Goal: Task Accomplishment & Management: Use online tool/utility

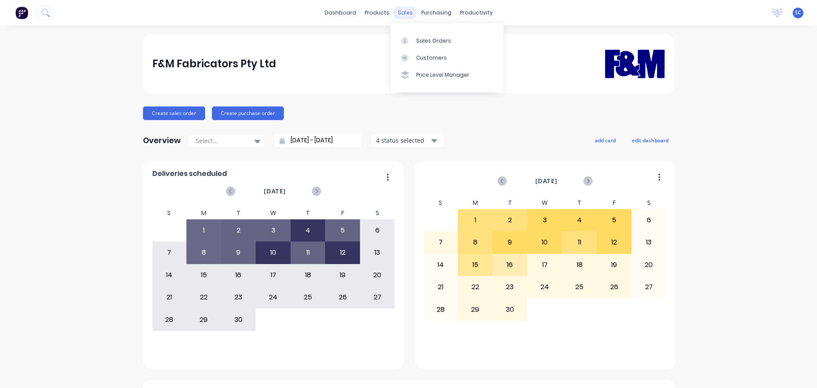
click at [402, 9] on div "sales" at bounding box center [405, 12] width 23 height 13
click at [425, 57] on div "Customers" at bounding box center [431, 58] width 31 height 8
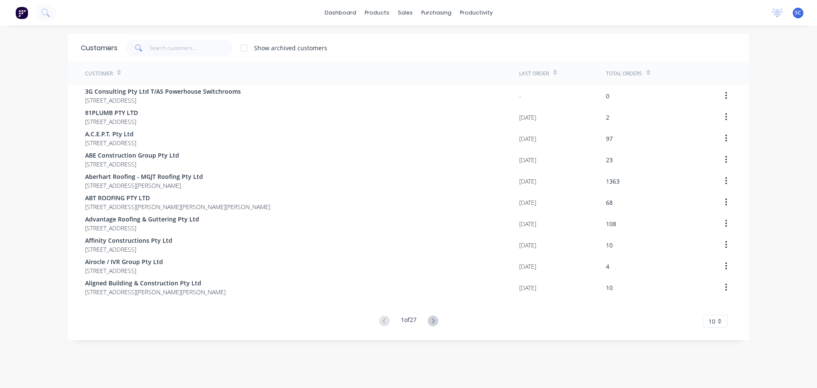
drag, startPoint x: 141, startPoint y: 58, endPoint x: 154, endPoint y: 47, distance: 17.2
click at [145, 54] on div "Customers Show archived customers" at bounding box center [408, 48] width 681 height 28
click at [157, 43] on input "text" at bounding box center [191, 48] width 83 height 17
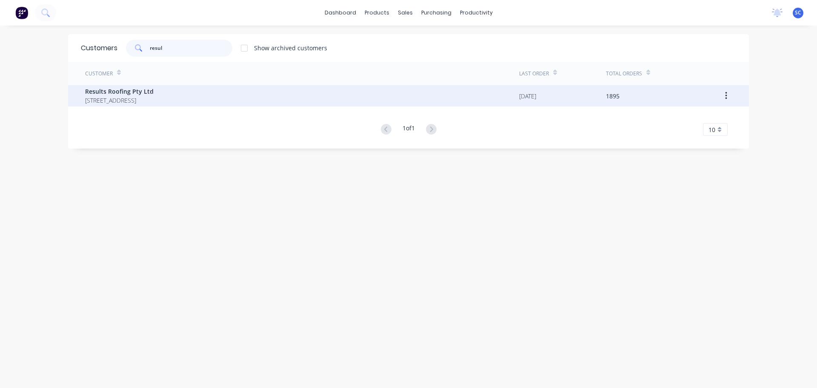
type input "resul"
click at [149, 96] on span "71 York Street Coorparoo Queensland Australia 4151" at bounding box center [119, 100] width 68 height 9
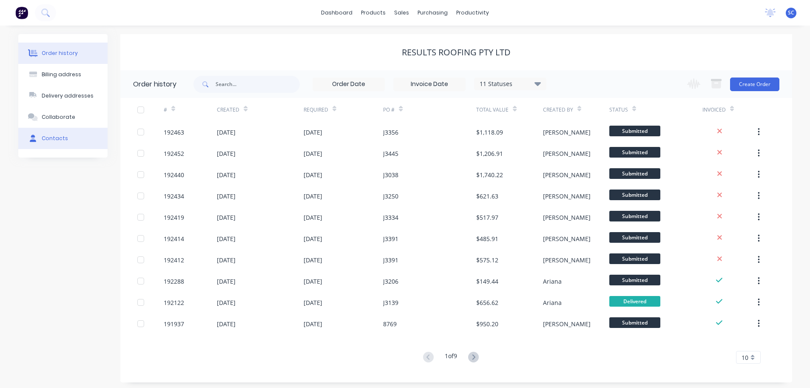
click at [61, 140] on div "Contacts" at bounding box center [55, 138] width 26 height 8
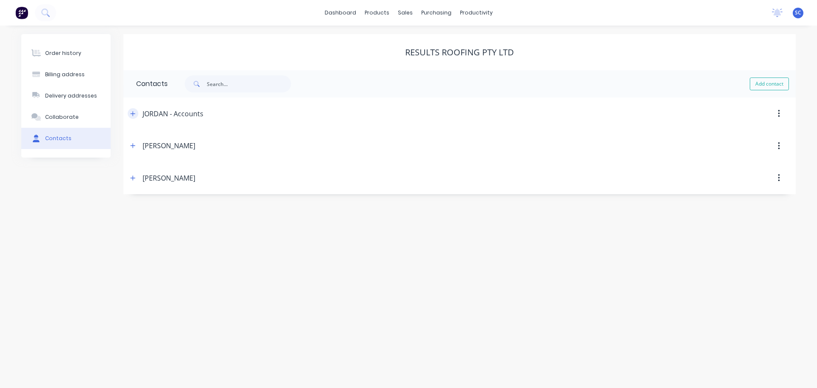
click at [134, 112] on icon "button" at bounding box center [132, 114] width 5 height 6
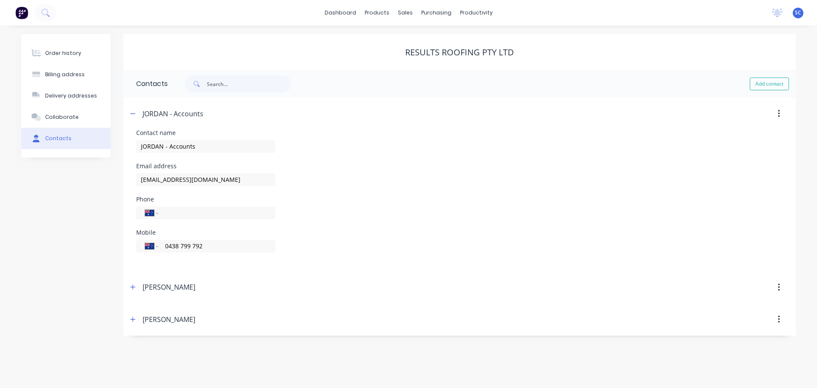
click at [137, 119] on span at bounding box center [133, 113] width 11 height 11
click at [133, 116] on icon "button" at bounding box center [132, 114] width 5 height 6
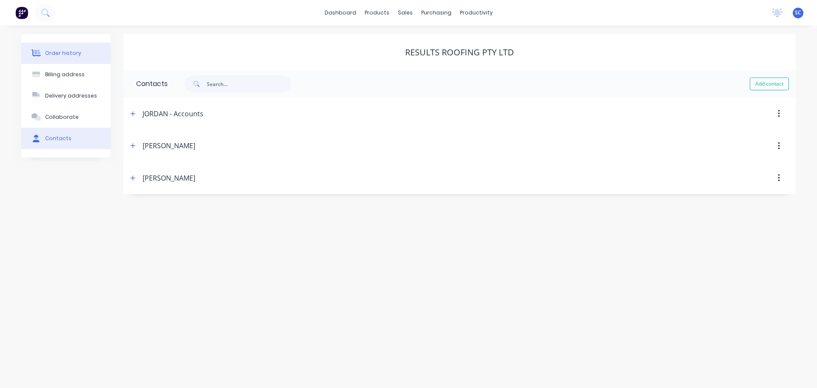
click at [67, 50] on div "Order history" at bounding box center [63, 53] width 36 height 8
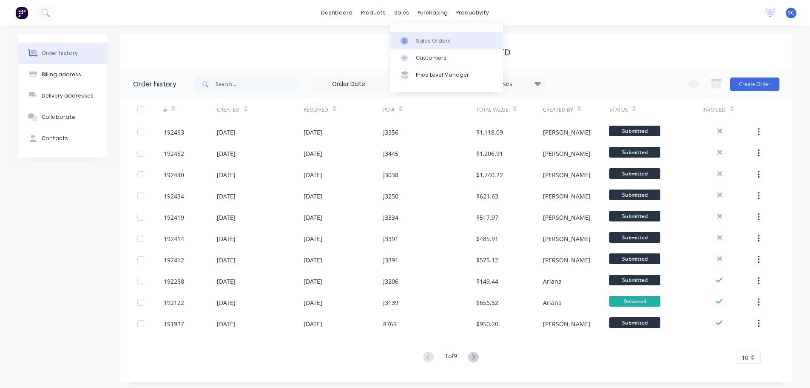
click at [447, 43] on div "Sales Orders" at bounding box center [433, 41] width 35 height 8
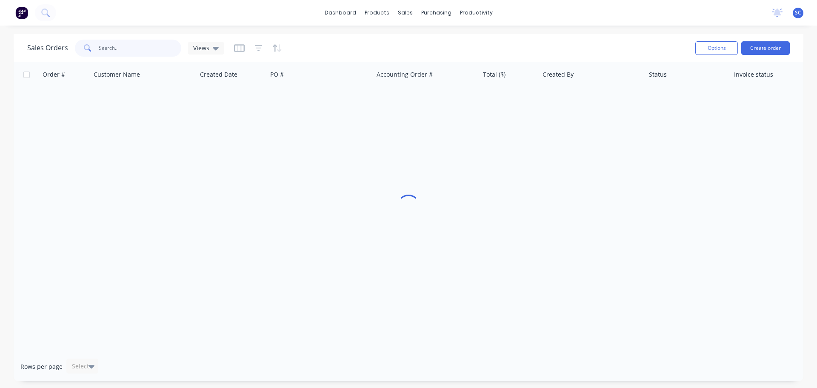
click at [124, 50] on input "text" at bounding box center [140, 48] width 83 height 17
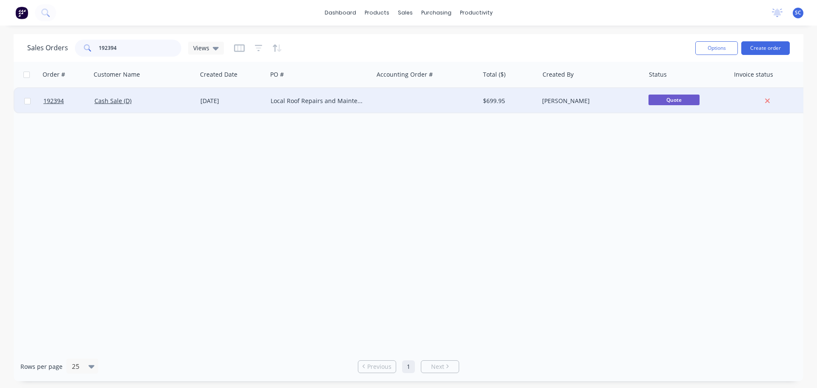
type input "192394"
click at [388, 102] on div at bounding box center [426, 101] width 106 height 26
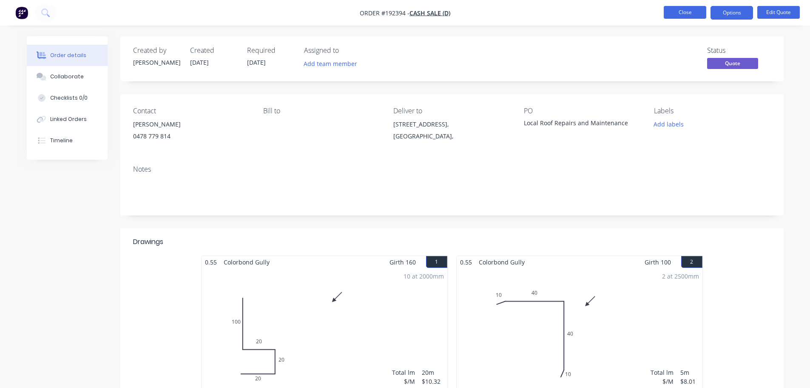
click at [686, 11] on button "Close" at bounding box center [685, 12] width 43 height 13
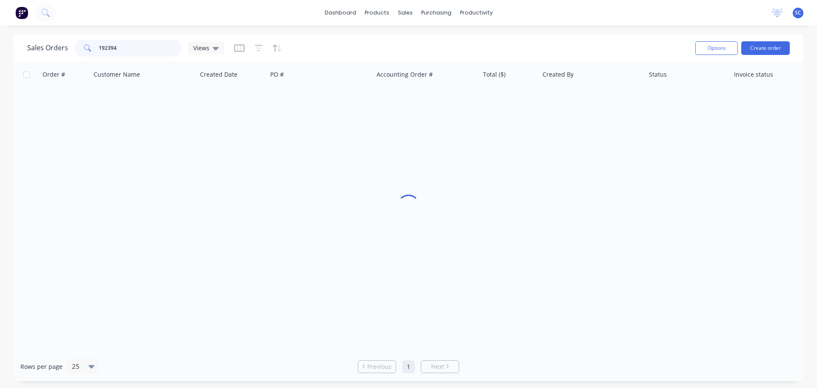
drag, startPoint x: 136, startPoint y: 49, endPoint x: 93, endPoint y: 50, distance: 43.4
click at [93, 50] on div "192394" at bounding box center [128, 48] width 106 height 17
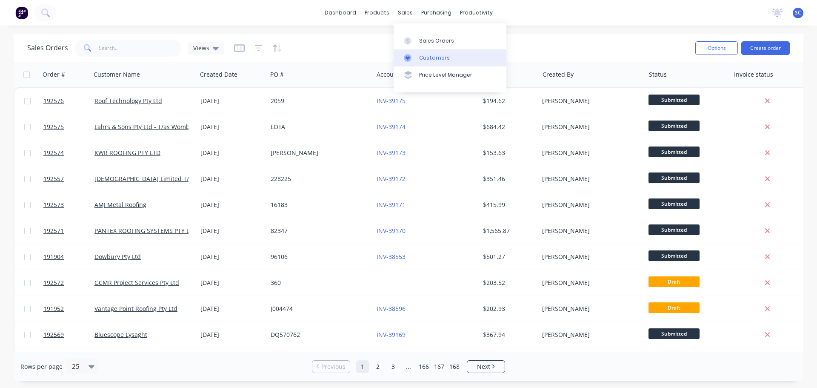
click at [430, 55] on div "Customers" at bounding box center [434, 58] width 31 height 8
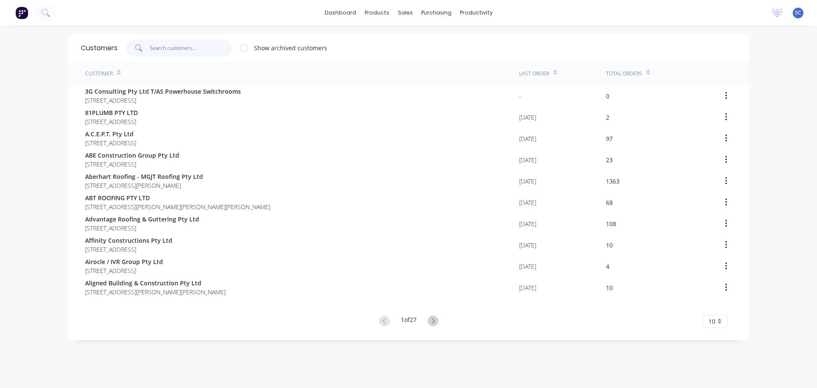
click at [160, 48] on input "text" at bounding box center [191, 48] width 83 height 17
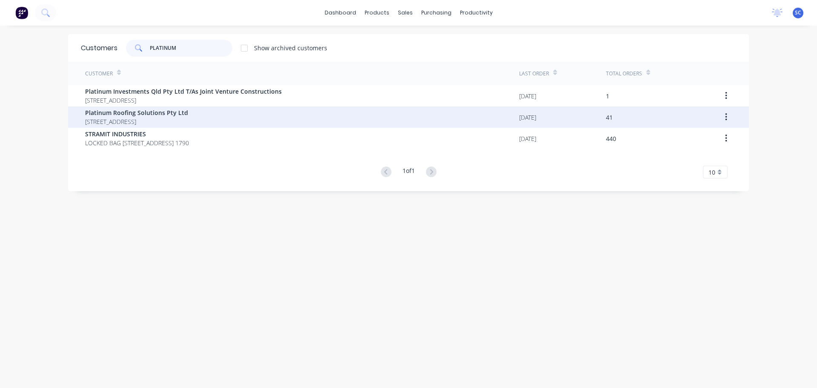
type input "PLATINUM"
click at [114, 117] on span "Unit 5/38-40 Mill Street Yarrabilba Queensland Australia 4207" at bounding box center [136, 121] width 103 height 9
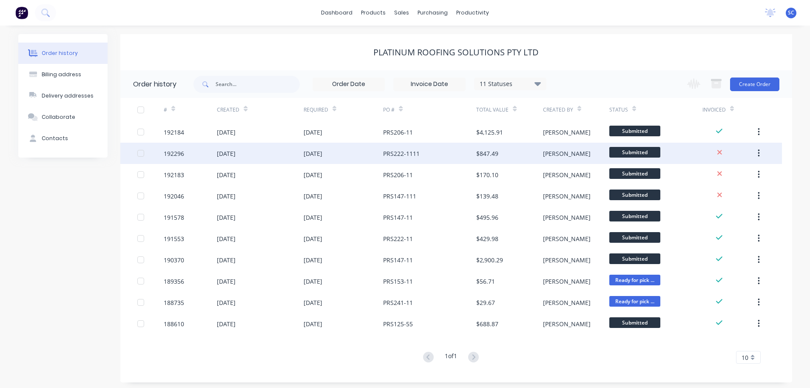
click at [344, 155] on div "12 Sep 2025" at bounding box center [344, 153] width 80 height 21
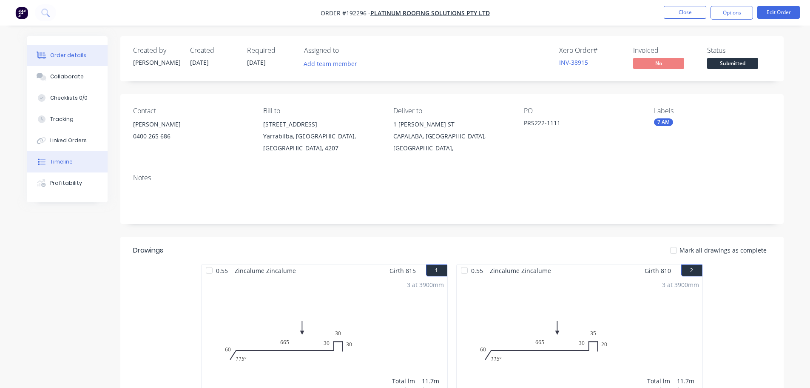
click at [65, 161] on div "Timeline" at bounding box center [61, 162] width 23 height 8
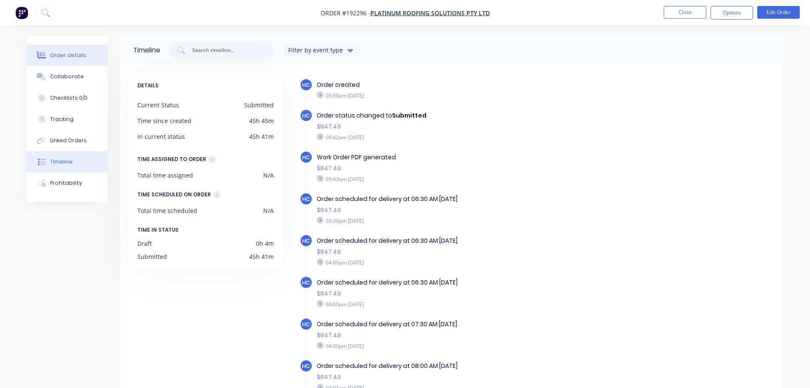
click at [61, 50] on button "Order details" at bounding box center [67, 55] width 81 height 21
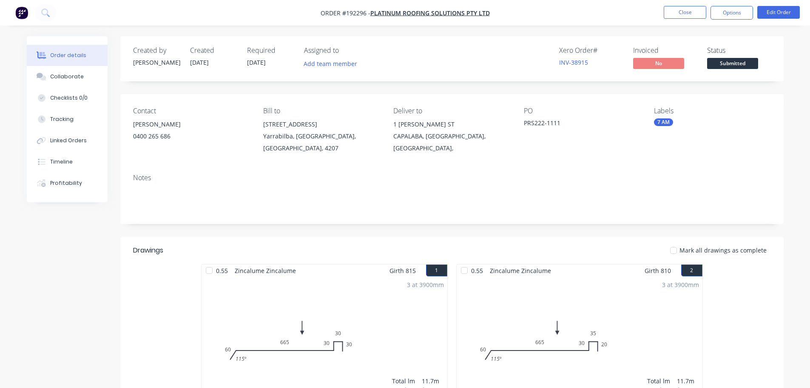
click at [64, 55] on div "Order details" at bounding box center [68, 55] width 36 height 8
click at [693, 12] on button "Close" at bounding box center [685, 12] width 43 height 13
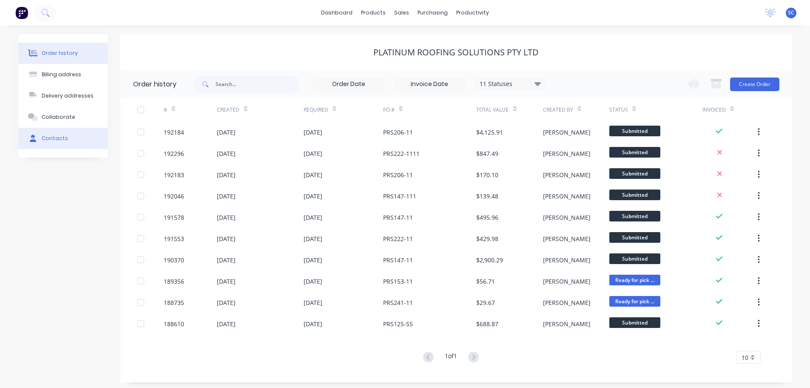
click at [43, 140] on div "Contacts" at bounding box center [55, 138] width 26 height 8
select select "AU"
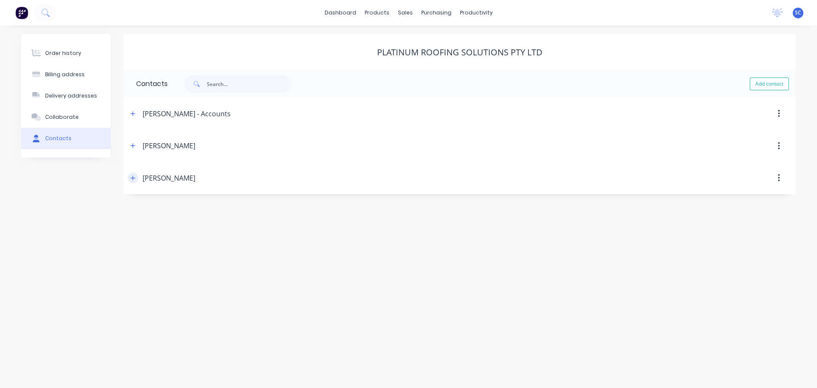
click at [131, 177] on icon "button" at bounding box center [132, 178] width 5 height 6
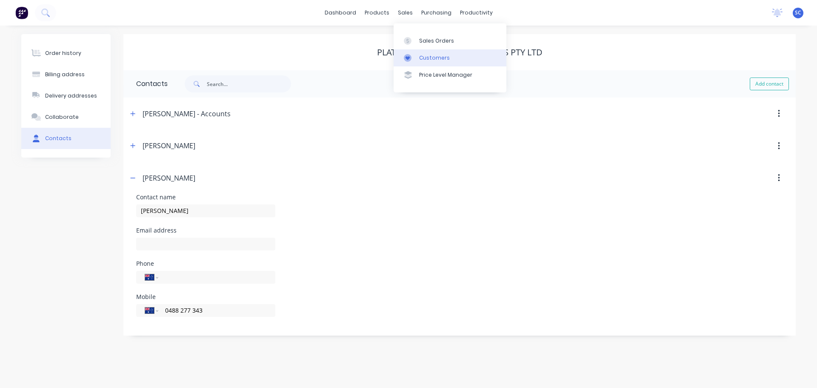
click at [439, 55] on div "Customers" at bounding box center [434, 58] width 31 height 8
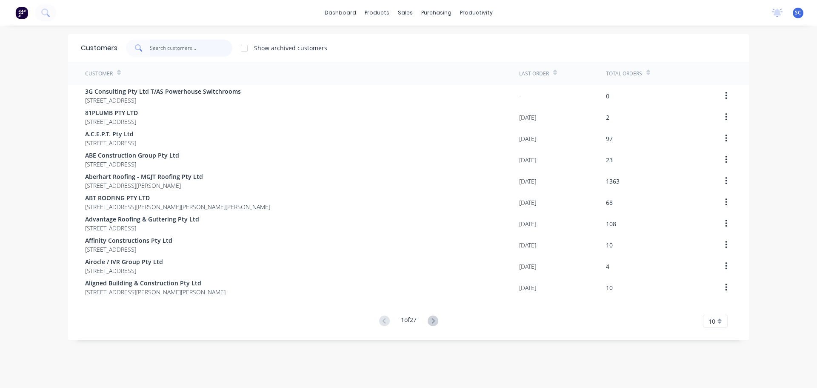
click at [176, 47] on input "text" at bounding box center [191, 48] width 83 height 17
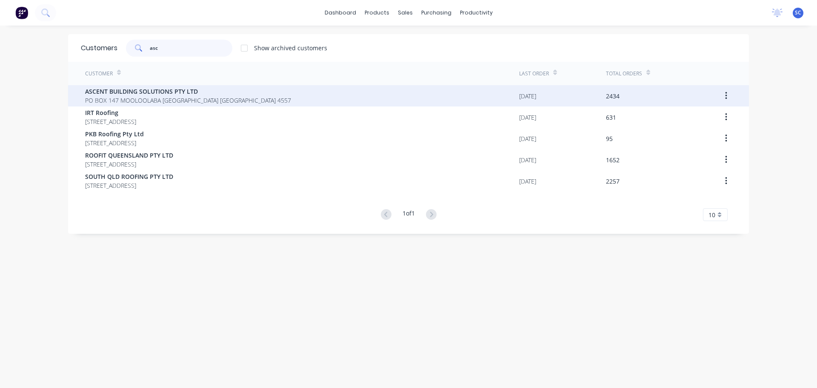
type input "asc"
click at [105, 104] on span "PO BOX 147 MOOLOOLABA Queensland Australia 4557" at bounding box center [188, 100] width 206 height 9
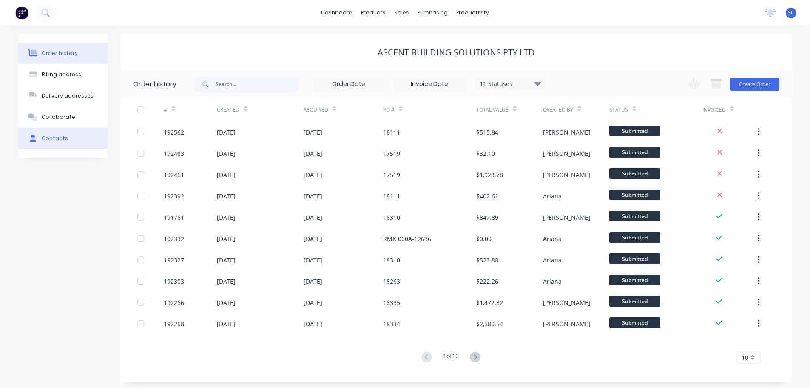
click at [55, 145] on button "Contacts" at bounding box center [62, 138] width 89 height 21
select select "AU"
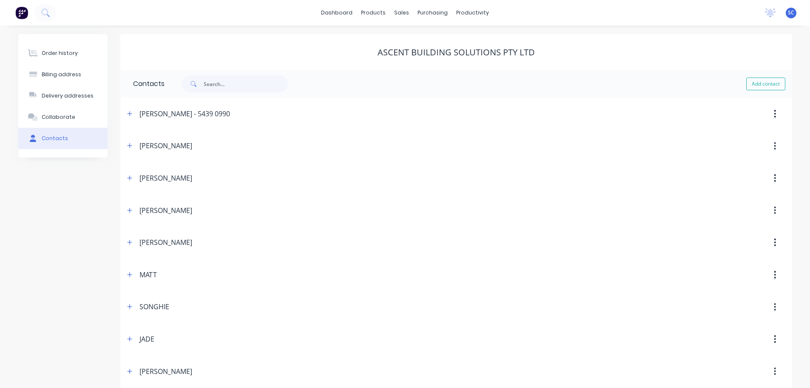
click at [57, 136] on div "Contacts" at bounding box center [55, 138] width 26 height 8
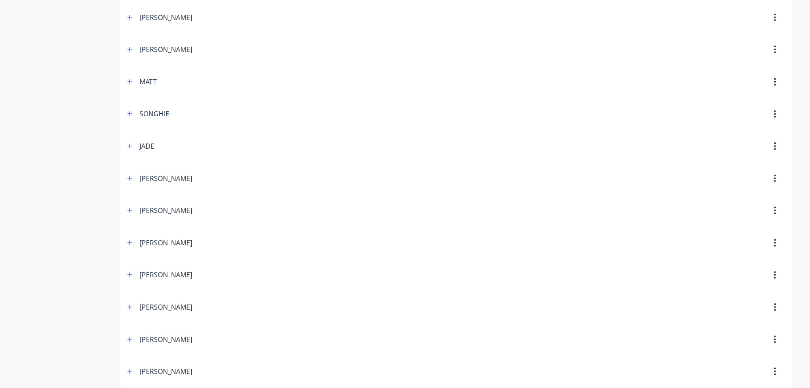
scroll to position [213, 0]
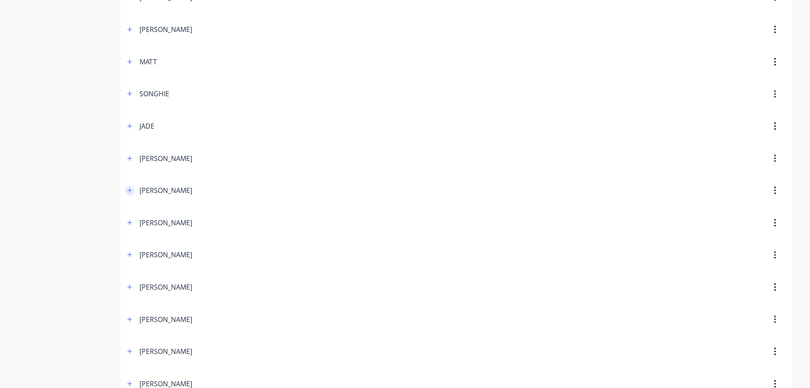
click at [134, 187] on button "button" at bounding box center [130, 190] width 11 height 11
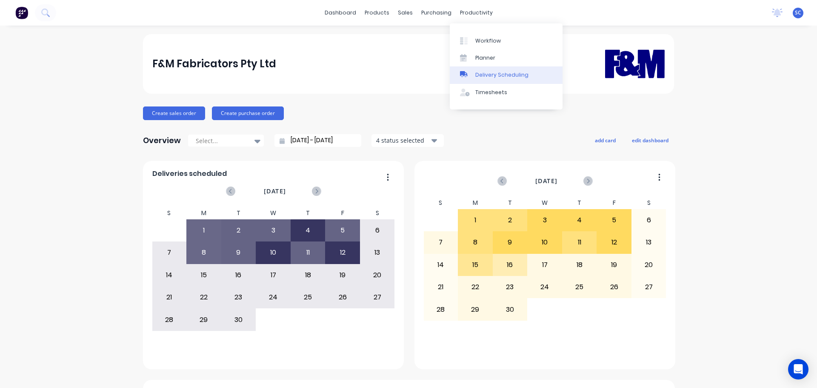
click at [498, 81] on link "Delivery Scheduling" at bounding box center [506, 74] width 113 height 17
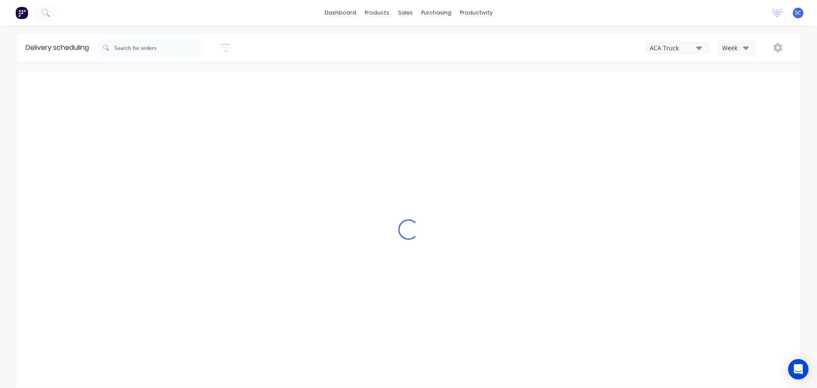
drag, startPoint x: 739, startPoint y: 45, endPoint x: 743, endPoint y: 48, distance: 4.6
click at [740, 46] on div "Week" at bounding box center [734, 47] width 25 height 9
click at [747, 88] on div "Vehicle" at bounding box center [760, 87] width 84 height 17
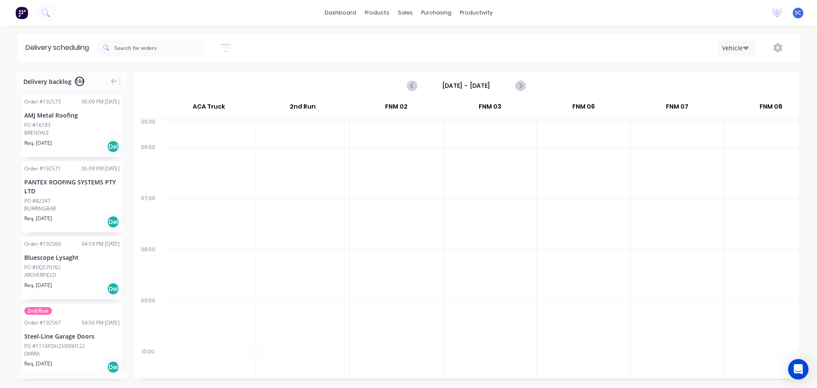
click at [228, 47] on icon "button" at bounding box center [225, 48] width 9 height 11
click at [444, 85] on input "Sunday - 07/09/25" at bounding box center [466, 85] width 84 height 13
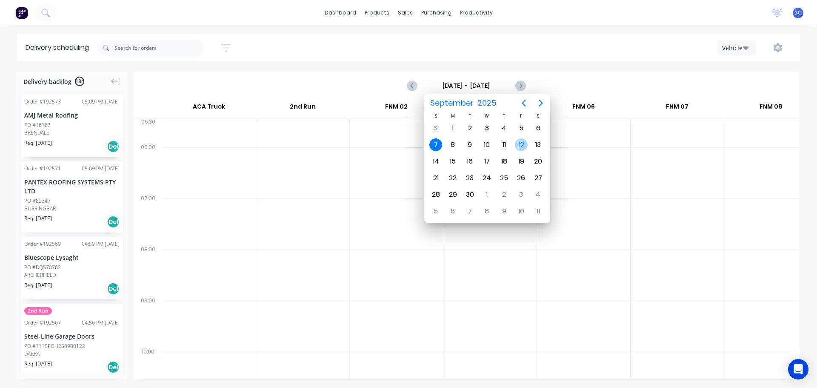
click at [522, 144] on div "12" at bounding box center [521, 144] width 13 height 13
type input "Friday - 12/09/25"
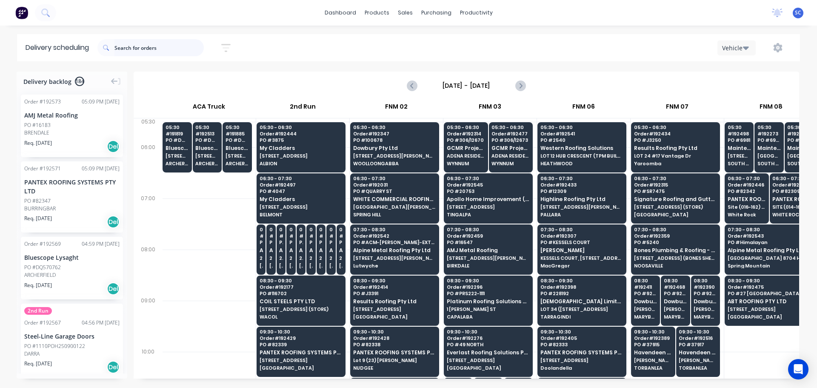
click at [155, 48] on input "text" at bounding box center [158, 47] width 89 height 17
type input "192394"
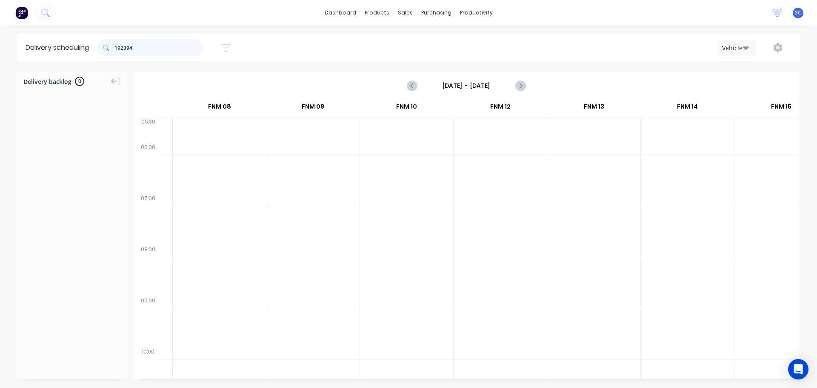
scroll to position [0, 552]
drag, startPoint x: 143, startPoint y: 47, endPoint x: 107, endPoint y: 51, distance: 35.9
click at [107, 51] on div "192394" at bounding box center [150, 47] width 106 height 17
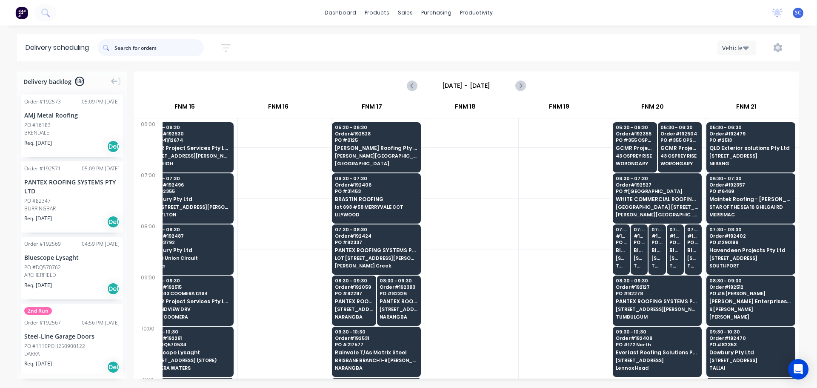
scroll to position [128, 1148]
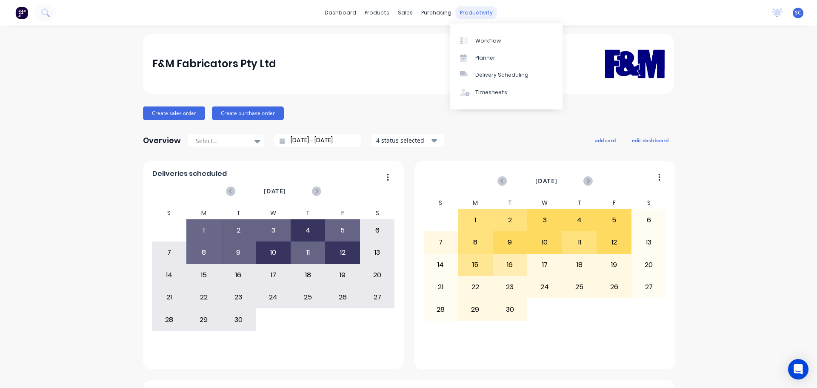
click at [479, 9] on div "productivity" at bounding box center [476, 12] width 41 height 13
click at [500, 72] on div "Delivery Scheduling" at bounding box center [501, 75] width 53 height 8
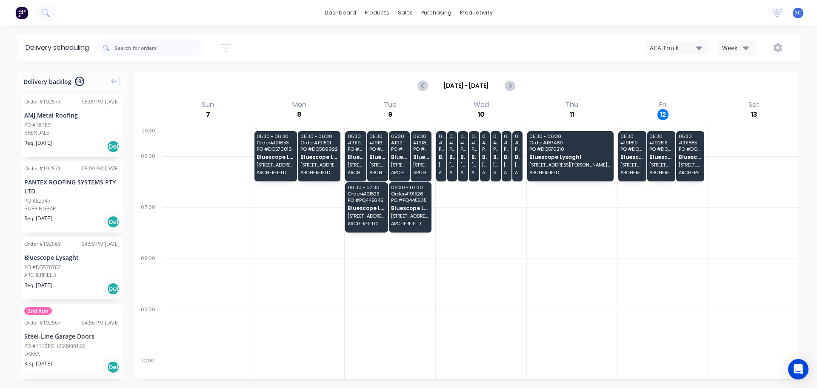
click at [699, 46] on icon "button" at bounding box center [699, 47] width 6 height 9
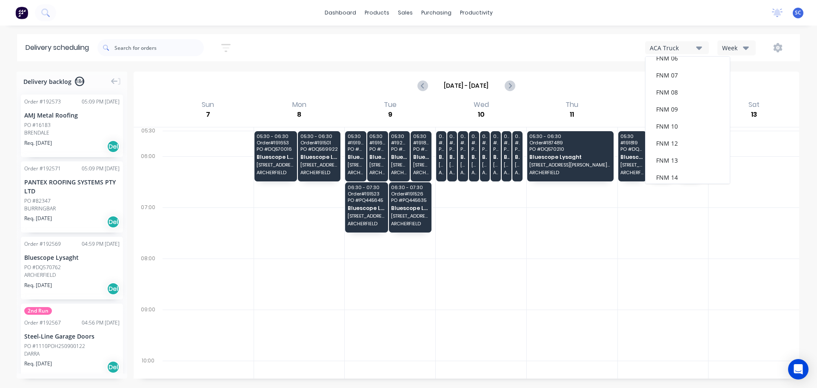
scroll to position [111, 0]
click at [671, 82] on div "FNM 09" at bounding box center [687, 77] width 84 height 17
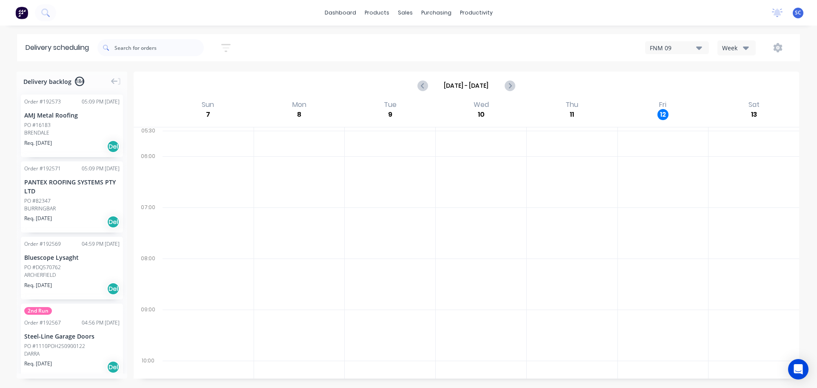
click at [230, 45] on icon "button" at bounding box center [225, 48] width 9 height 8
click at [189, 82] on input at bounding box center [186, 80] width 79 height 13
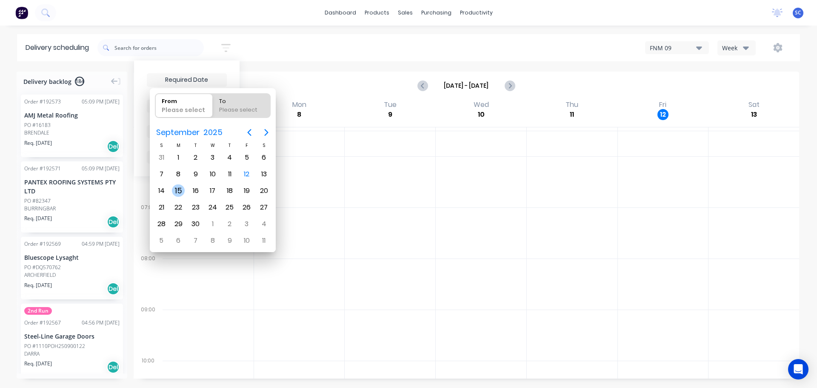
click at [182, 189] on div "15" at bounding box center [178, 190] width 13 height 13
type input "[DATE]"
radio input "false"
radio input "true"
click at [179, 191] on div "15" at bounding box center [178, 190] width 13 height 13
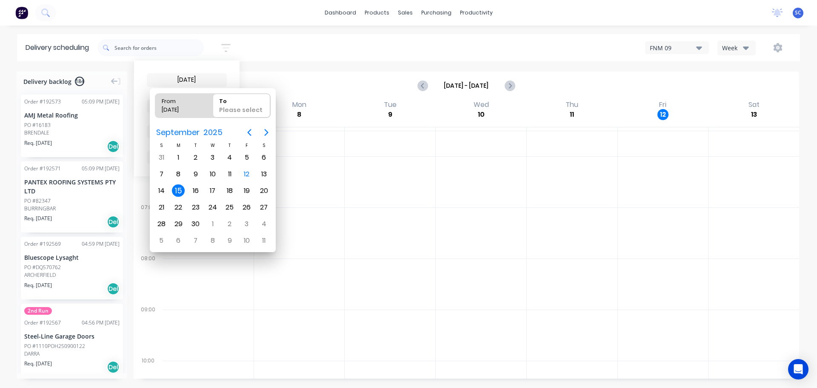
type input "[DATE] - [DATE]"
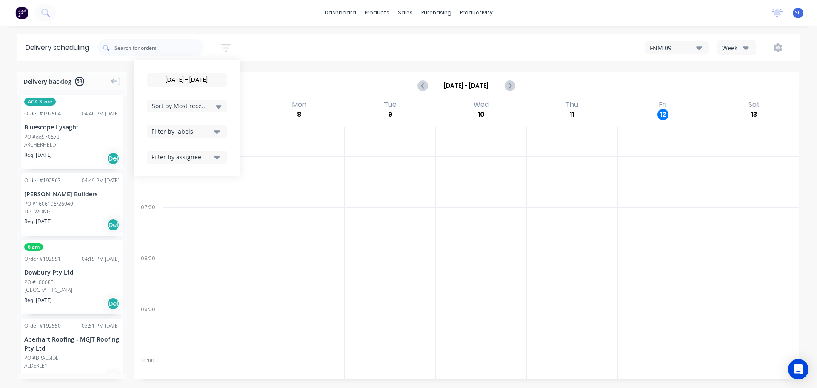
click at [222, 105] on icon at bounding box center [219, 106] width 6 height 9
click at [171, 202] on div "Suburb" at bounding box center [187, 200] width 80 height 15
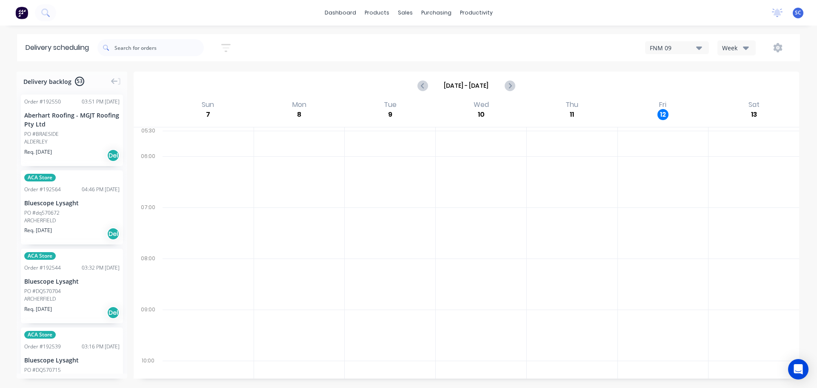
drag, startPoint x: 266, startPoint y: 58, endPoint x: 272, endPoint y: 54, distance: 7.1
click at [268, 56] on div "[DATE] - [DATE] Sort by Suburb Created date Required date Order number Customer…" at bounding box center [448, 48] width 702 height 24
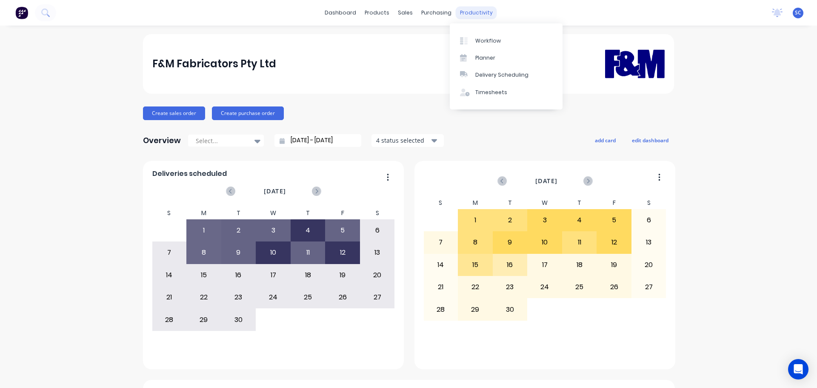
click at [475, 11] on div "productivity" at bounding box center [476, 12] width 41 height 13
click at [509, 73] on div "Delivery Scheduling" at bounding box center [501, 75] width 53 height 8
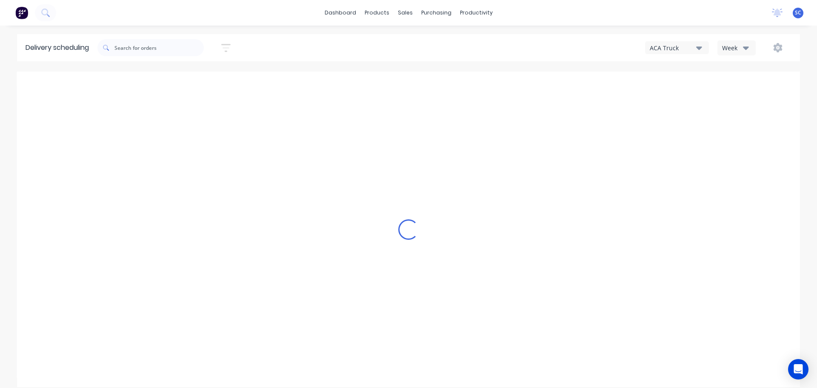
click at [695, 46] on div "ACA Truck" at bounding box center [673, 47] width 46 height 9
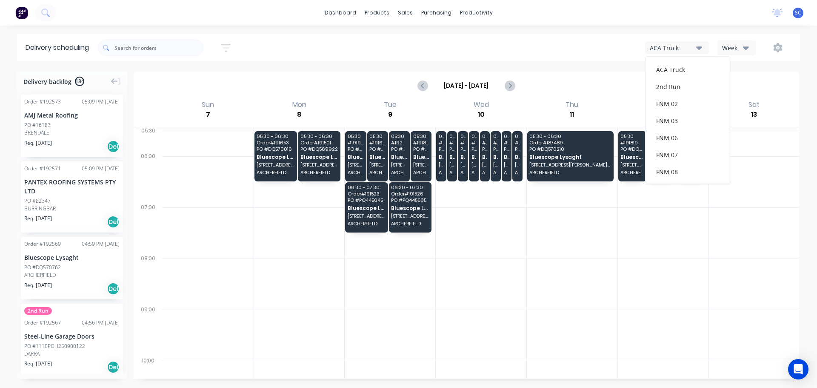
scroll to position [111, 0]
click at [676, 78] on div "FNM 09" at bounding box center [687, 77] width 84 height 17
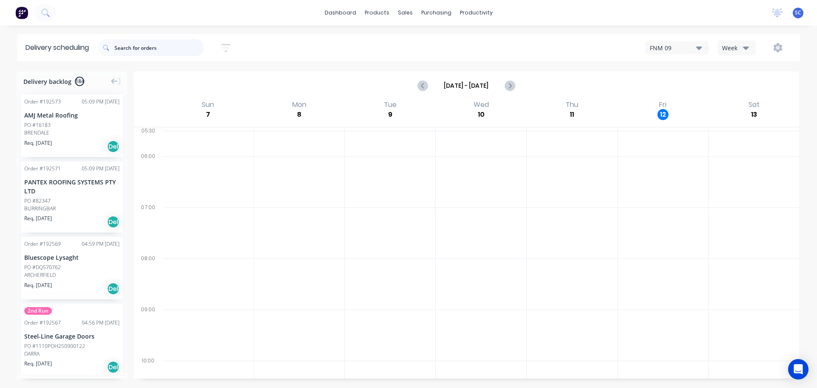
click at [149, 46] on input "text" at bounding box center [158, 47] width 89 height 17
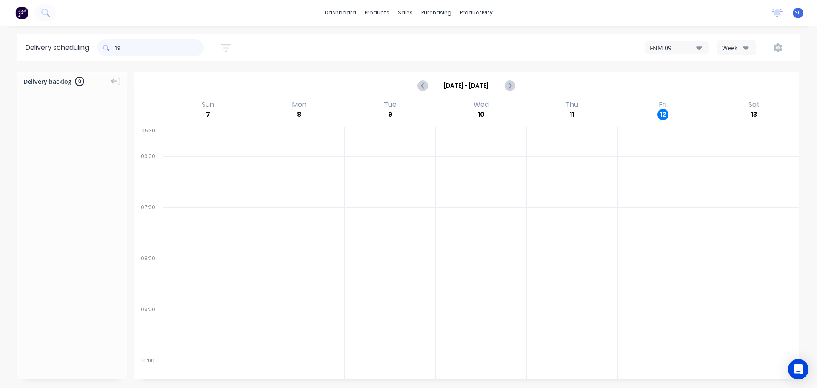
type input "1"
